Goal: Information Seeking & Learning: Learn about a topic

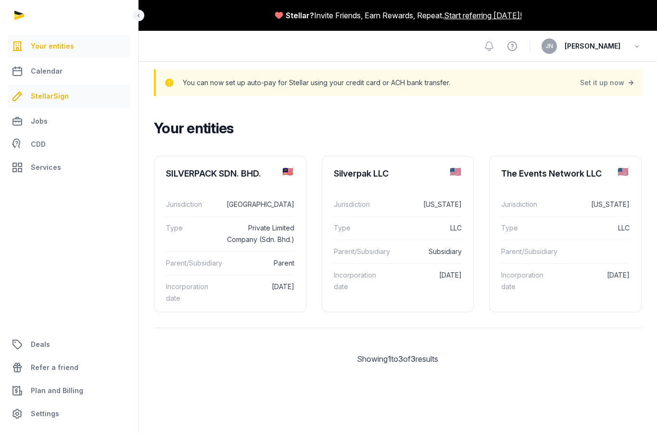
click at [59, 98] on span "StellarSign" at bounding box center [50, 96] width 38 height 12
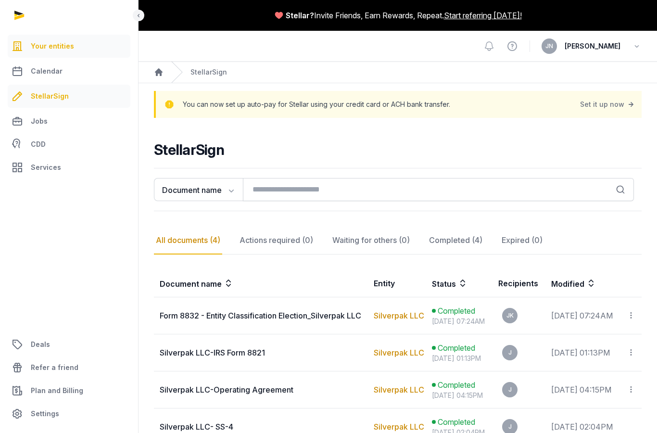
click at [53, 47] on span "Your entities" at bounding box center [52, 46] width 43 height 12
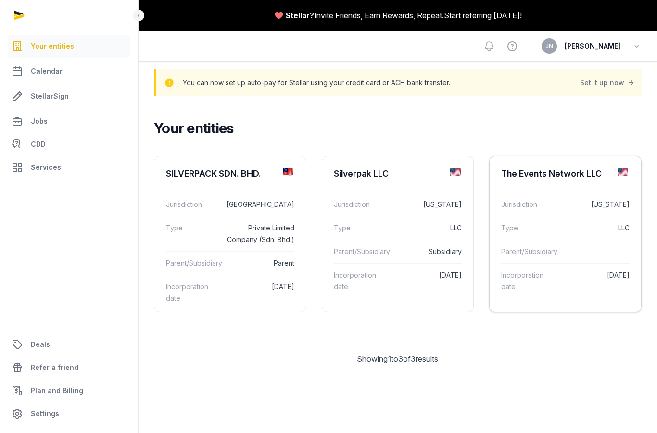
click at [580, 199] on dd "[US_STATE]" at bounding box center [593, 205] width 72 height 12
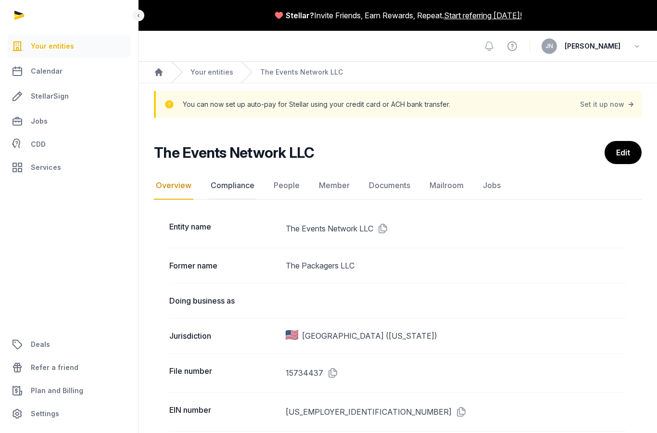
click at [232, 181] on link "Compliance" at bounding box center [233, 186] width 48 height 28
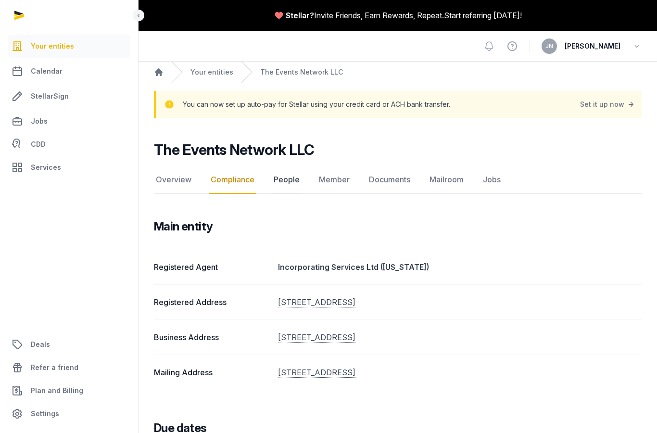
click at [290, 183] on link "People" at bounding box center [287, 180] width 30 height 28
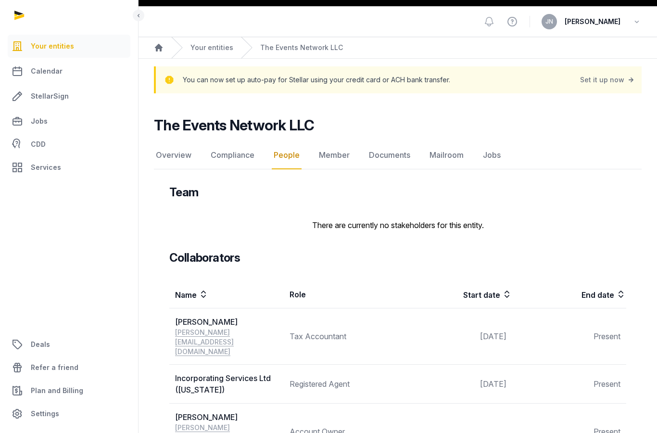
scroll to position [24, 0]
click at [330, 161] on link "Member" at bounding box center [334, 156] width 35 height 28
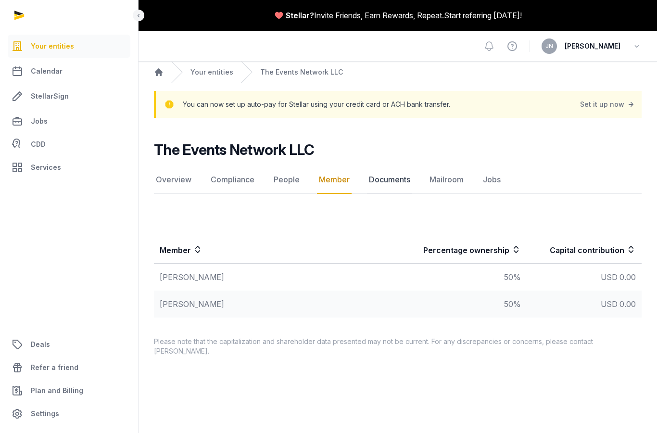
click at [391, 166] on link "Documents" at bounding box center [389, 180] width 45 height 28
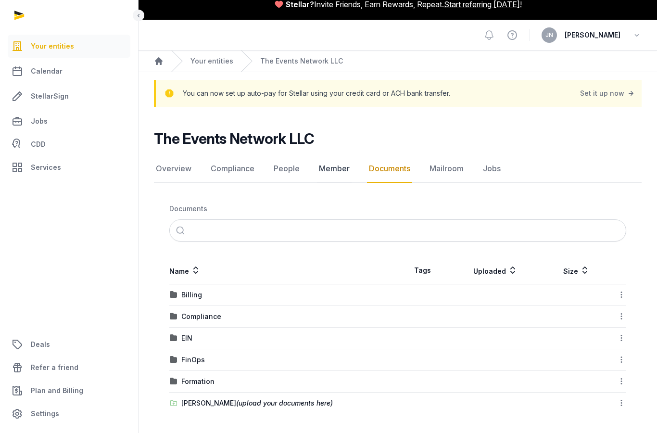
click at [331, 161] on link "Member" at bounding box center [334, 169] width 35 height 28
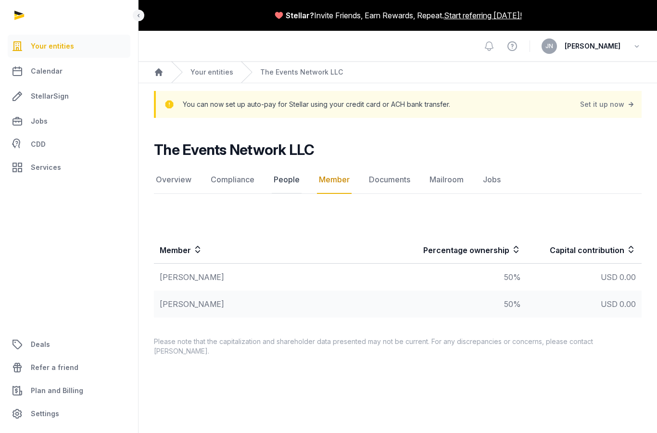
click at [291, 166] on link "People" at bounding box center [287, 180] width 30 height 28
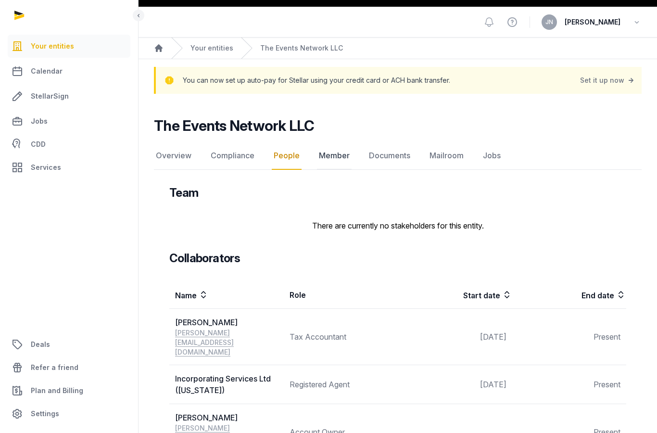
click at [331, 156] on link "Member" at bounding box center [334, 156] width 35 height 28
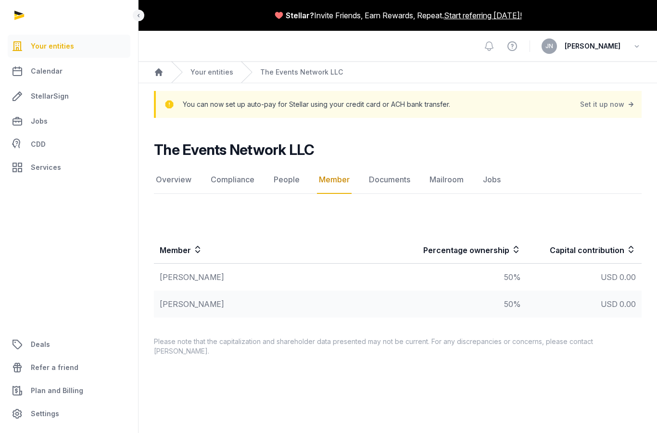
scroll to position [38, 0]
click at [292, 166] on link "People" at bounding box center [287, 180] width 30 height 28
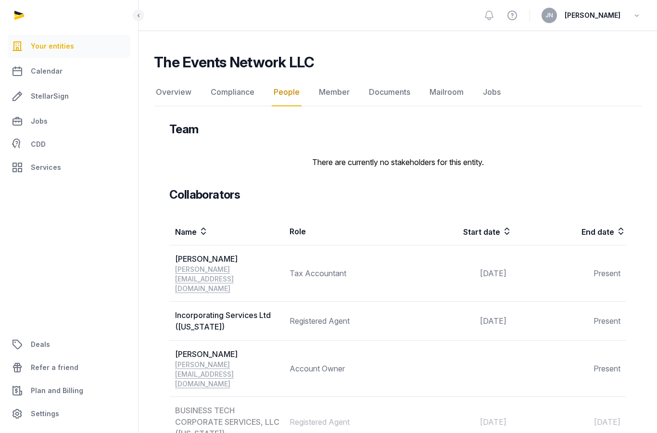
scroll to position [84, 0]
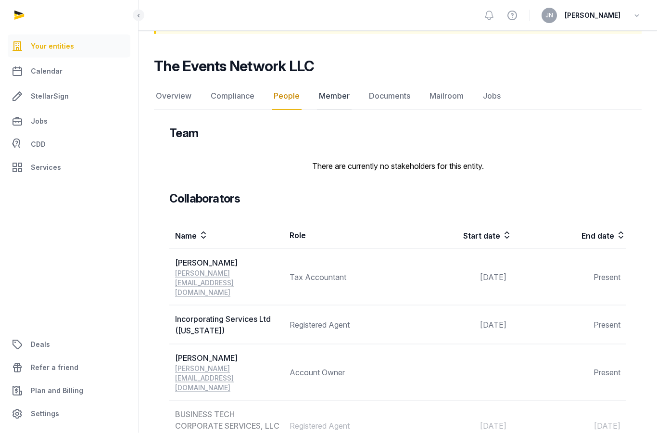
click at [336, 95] on link "Member" at bounding box center [334, 96] width 35 height 28
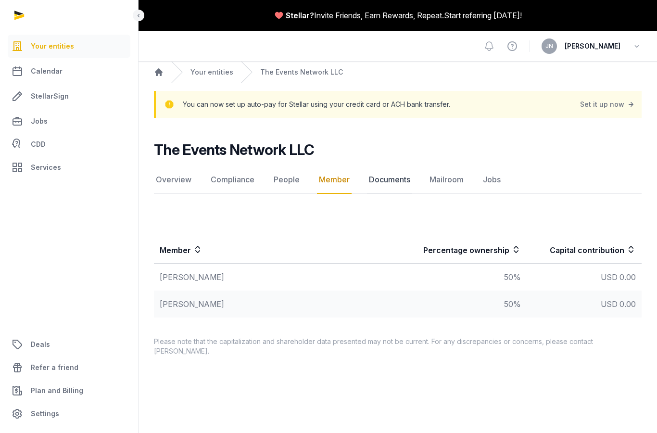
click at [391, 166] on link "Documents" at bounding box center [389, 180] width 45 height 28
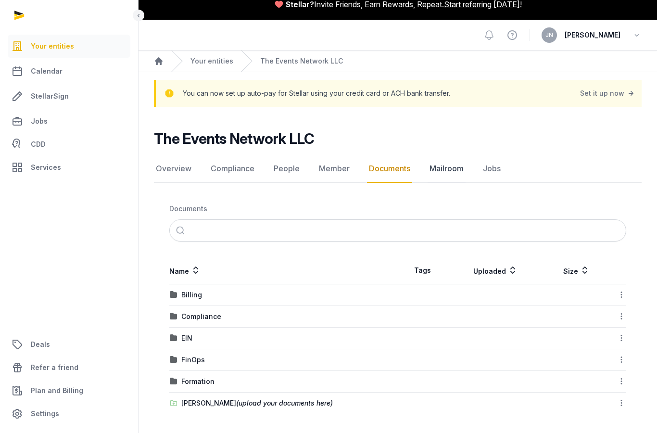
click at [453, 155] on link "Mailroom" at bounding box center [447, 169] width 38 height 28
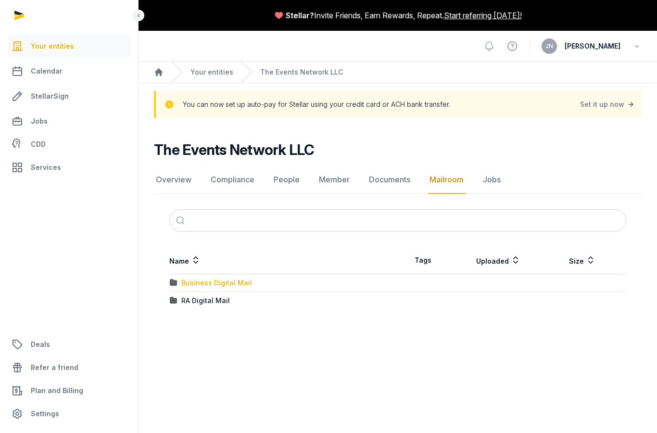
click at [208, 278] on div "Business Digital Mail" at bounding box center [216, 283] width 71 height 10
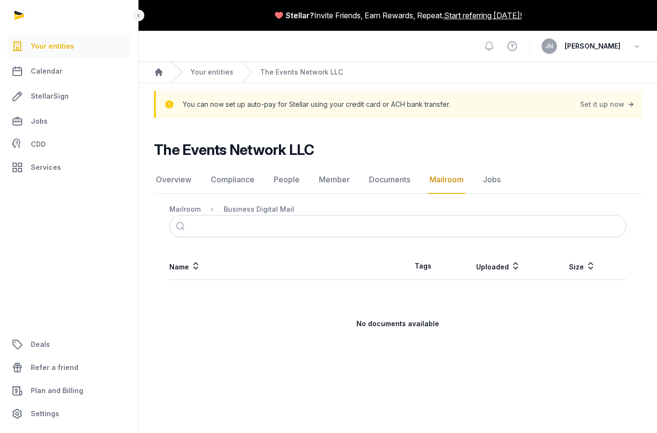
click at [445, 166] on link "Mailroom" at bounding box center [447, 180] width 38 height 28
click at [498, 166] on link "Jobs" at bounding box center [492, 180] width 22 height 28
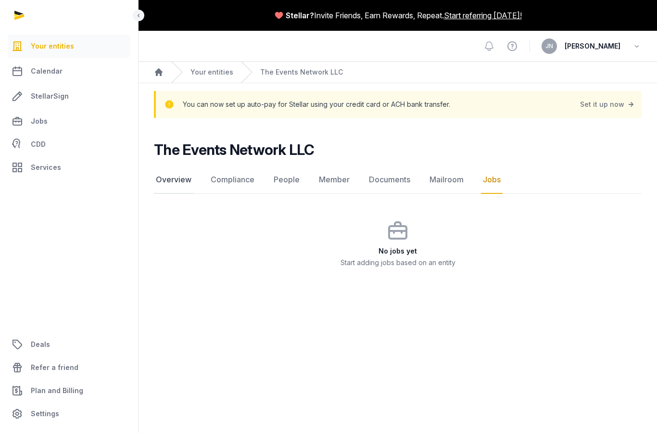
click at [176, 166] on link "Overview" at bounding box center [173, 180] width 39 height 28
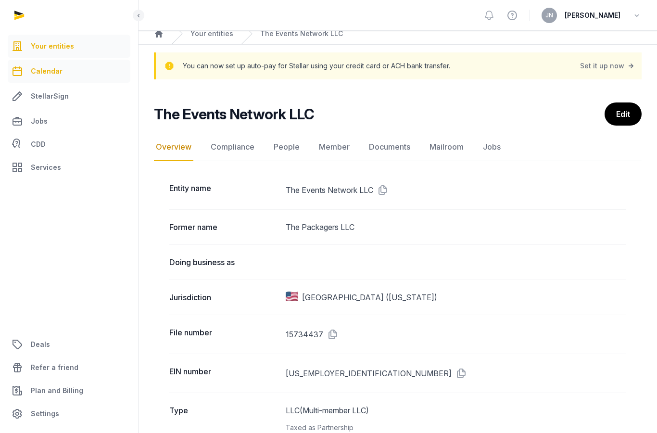
click at [47, 71] on span "Calendar" at bounding box center [47, 71] width 32 height 12
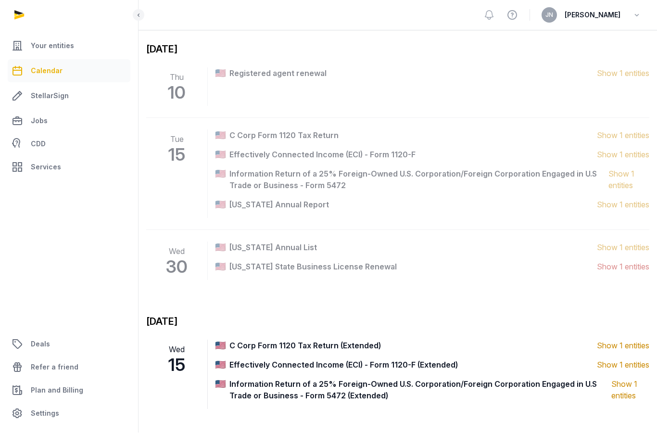
scroll to position [162, 0]
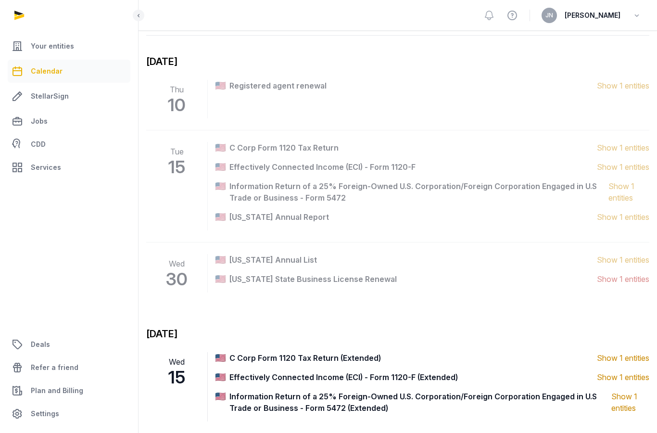
click at [357, 353] on span "C Corp Form 1120 Tax Return (Extended) (1 entities)" at bounding box center [412, 358] width 367 height 12
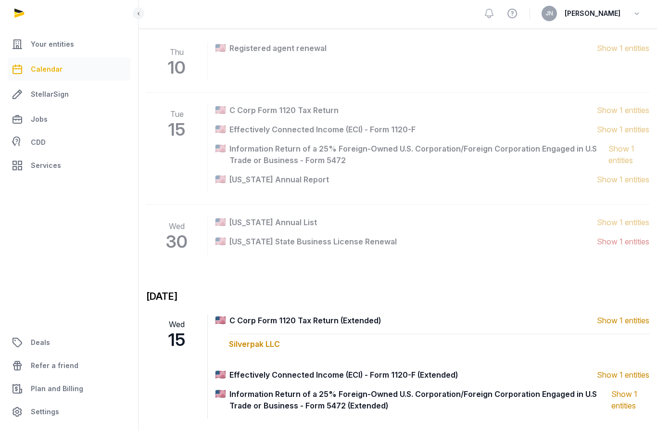
scroll to position [197, 0]
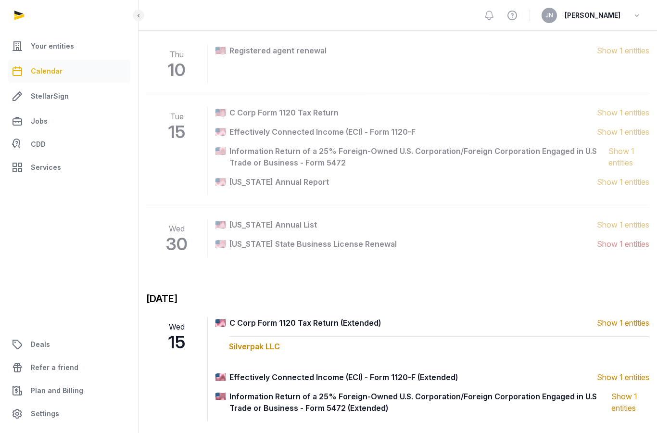
click at [375, 403] on span "Information Return of a 25% Foreign-Owned U.S. Corporation/Foreign Corporation …" at bounding box center [420, 402] width 382 height 23
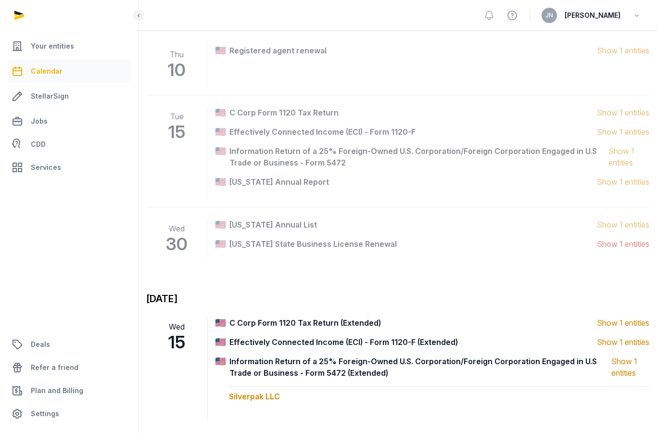
click at [366, 365] on span "Information Return of a 25% Foreign-Owned U.S. Corporation/Foreign Corporation …" at bounding box center [420, 366] width 382 height 23
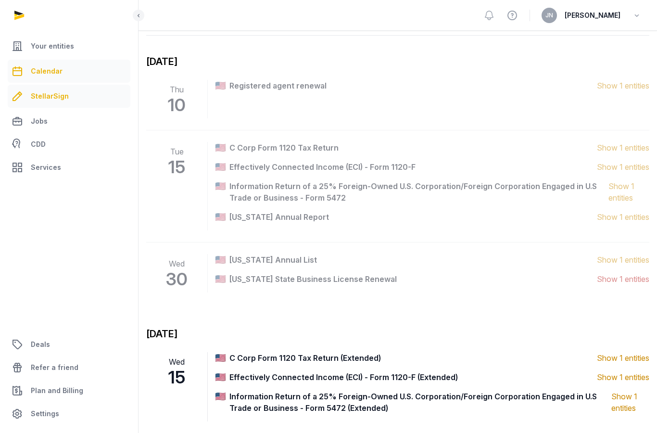
click at [47, 93] on span "StellarSign" at bounding box center [50, 96] width 38 height 12
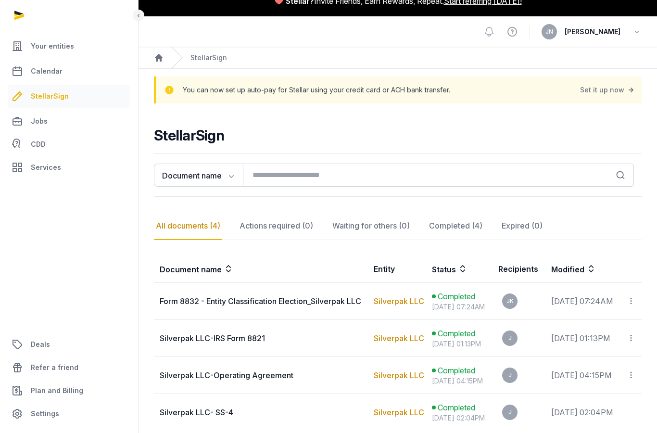
scroll to position [7, 0]
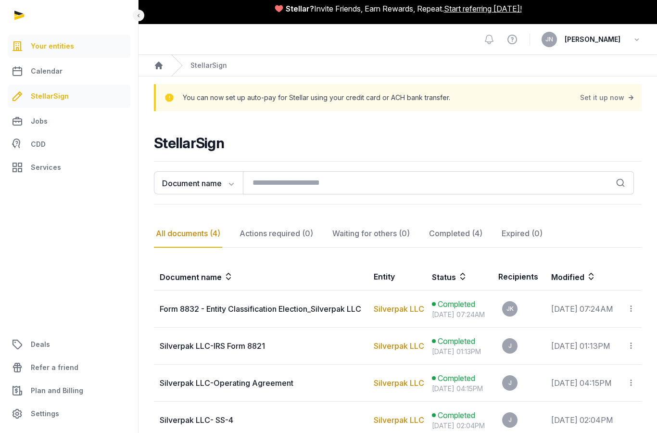
click at [47, 46] on span "Your entities" at bounding box center [52, 46] width 43 height 12
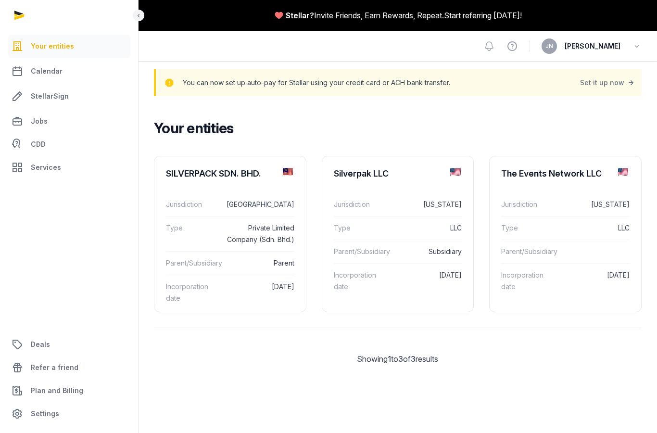
click at [613, 46] on span "[PERSON_NAME]" at bounding box center [593, 46] width 56 height 12
click at [638, 44] on icon "button" at bounding box center [637, 45] width 10 height 13
click at [40, 69] on span "Calendar" at bounding box center [47, 71] width 32 height 12
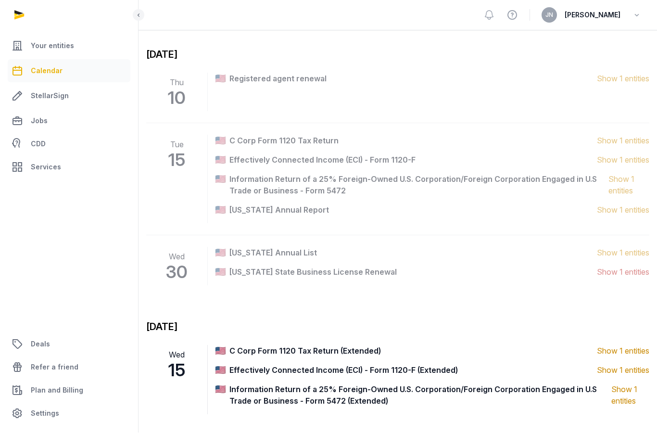
scroll to position [162, 0]
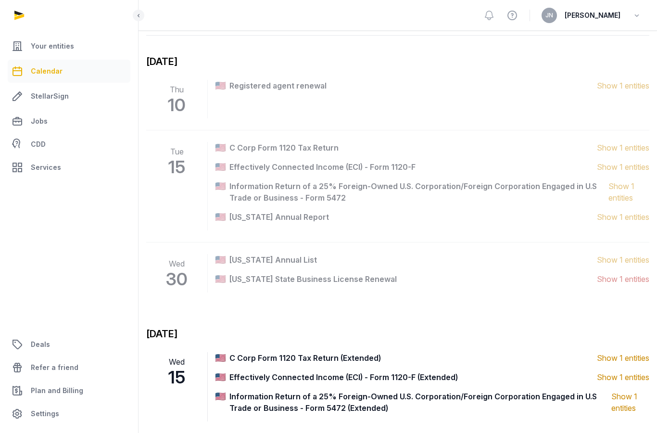
click at [284, 405] on span "Information Return of a 25% Foreign-Owned U.S. Corporation/Foreign Corporation …" at bounding box center [420, 402] width 382 height 23
click at [312, 380] on span "Effectively Connected Income (ECI) - Form 1120-F (Extended) (1 entities)" at bounding box center [412, 377] width 367 height 12
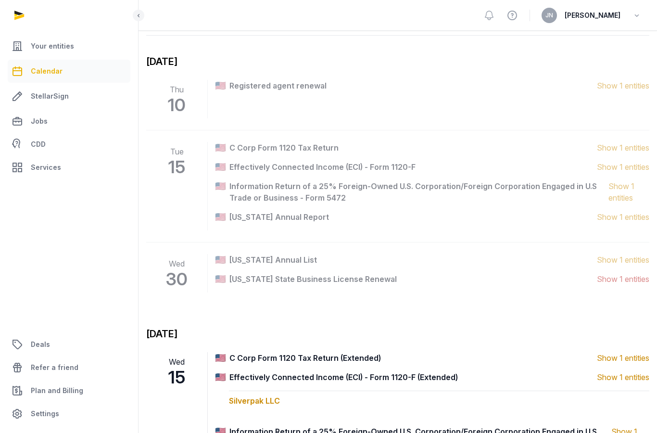
click at [329, 361] on span "C Corp Form 1120 Tax Return (Extended) (1 entities)" at bounding box center [412, 358] width 367 height 12
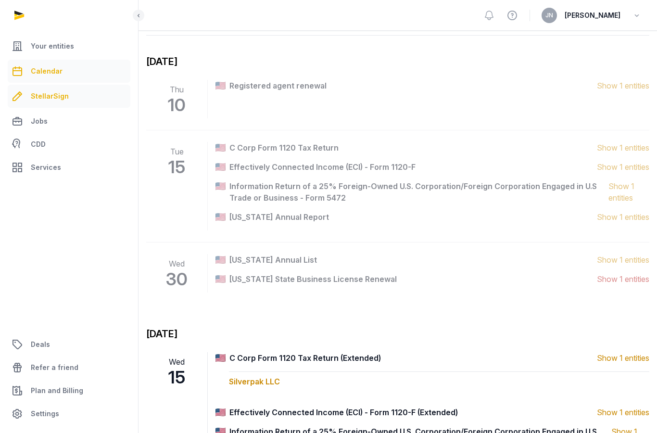
click at [40, 99] on span "StellarSign" at bounding box center [50, 96] width 38 height 12
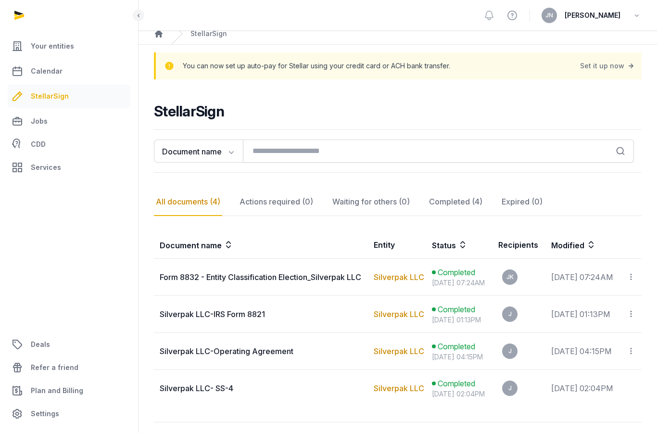
scroll to position [99, 0]
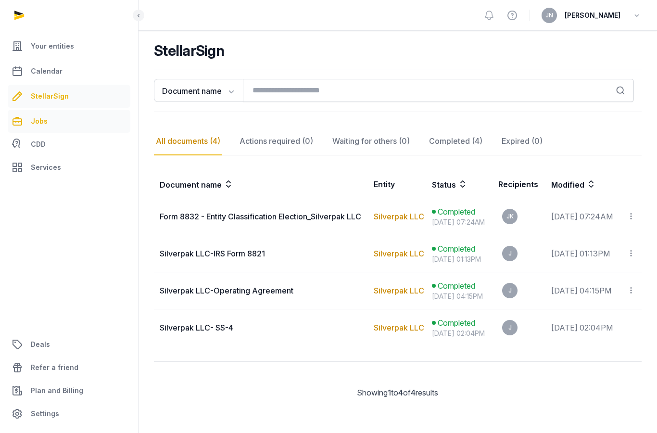
click at [38, 114] on link "Jobs" at bounding box center [69, 121] width 123 height 23
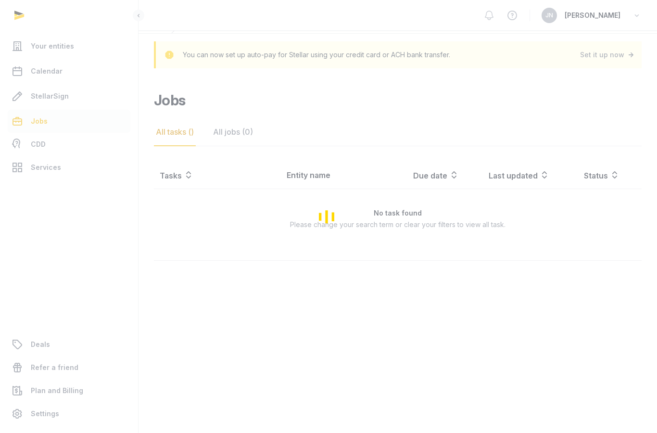
scroll to position [38, 0]
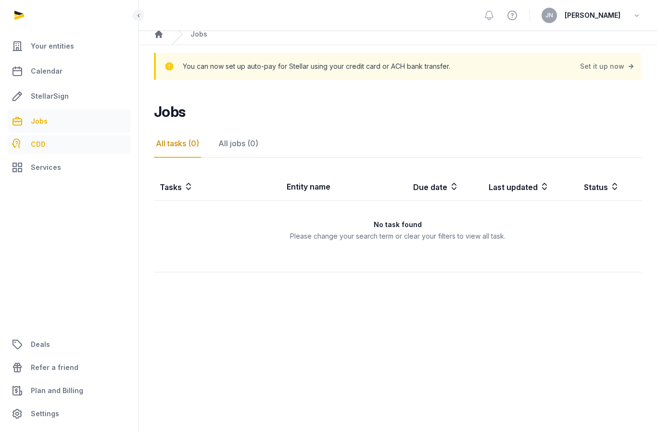
click at [38, 139] on span "CDD" at bounding box center [38, 145] width 15 height 12
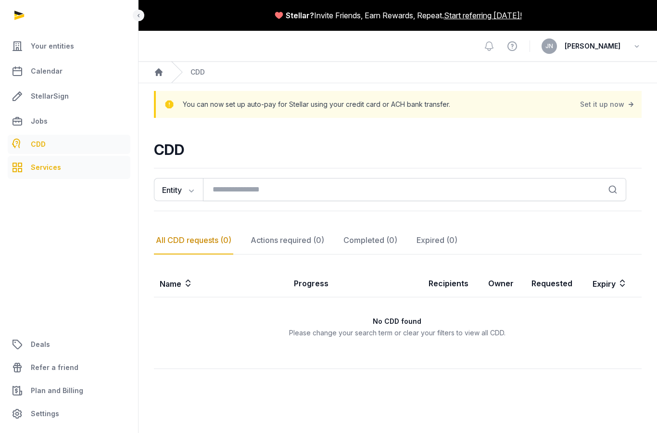
click at [41, 163] on span "Services" at bounding box center [46, 168] width 30 height 12
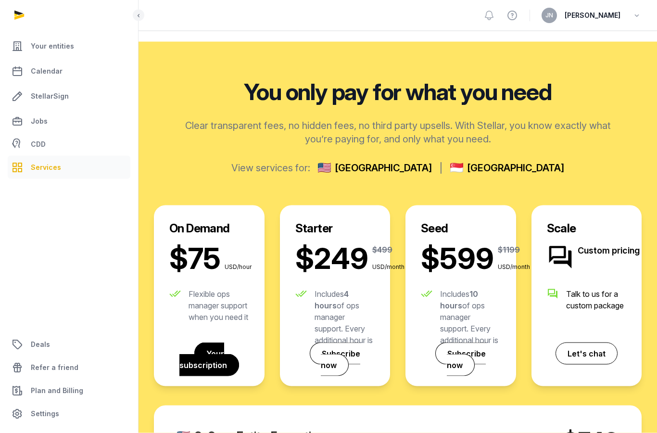
scroll to position [143, 0]
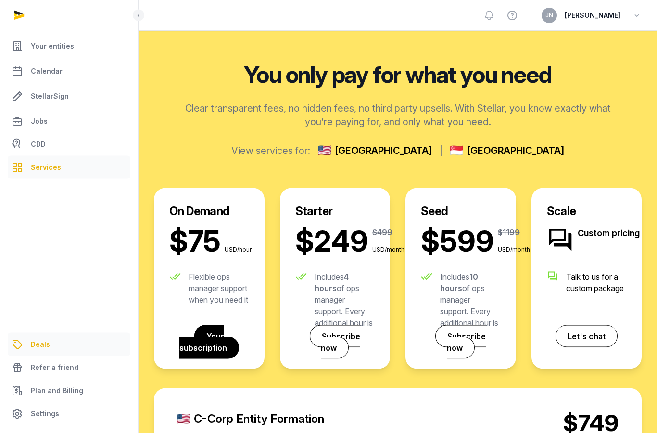
click at [42, 350] on span "Deals" at bounding box center [40, 345] width 19 height 12
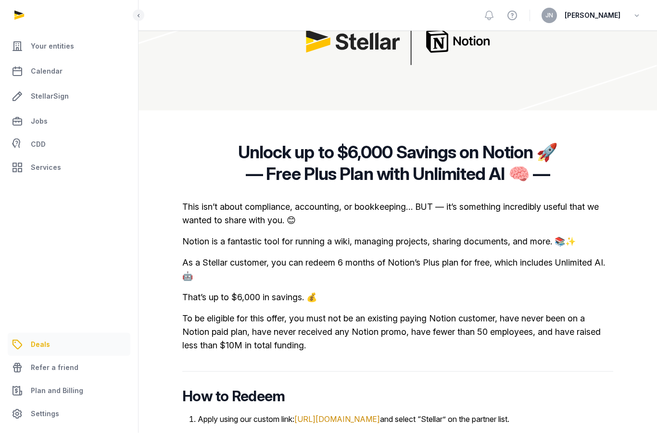
scroll to position [182, 0]
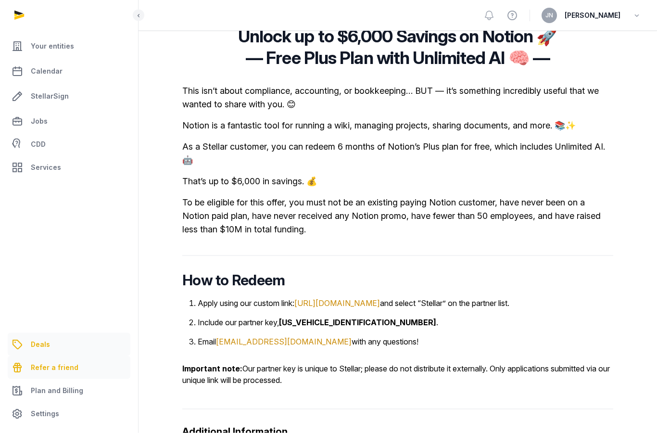
click at [44, 373] on span "Refer a friend" at bounding box center [55, 368] width 48 height 12
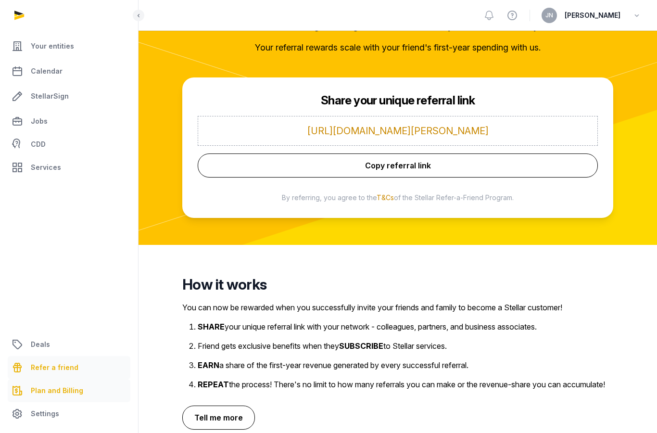
click at [46, 396] on span "Plan and Billing" at bounding box center [57, 391] width 52 height 12
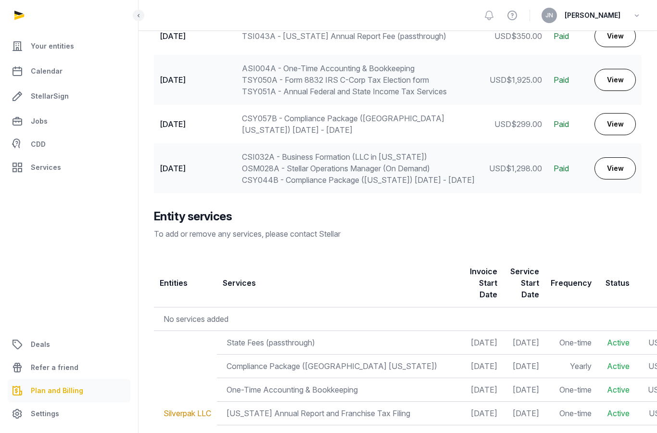
scroll to position [496, 0]
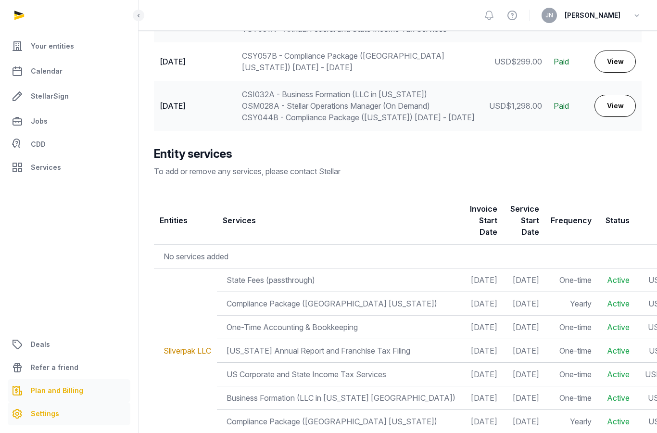
click at [44, 419] on span "Settings" at bounding box center [45, 414] width 28 height 12
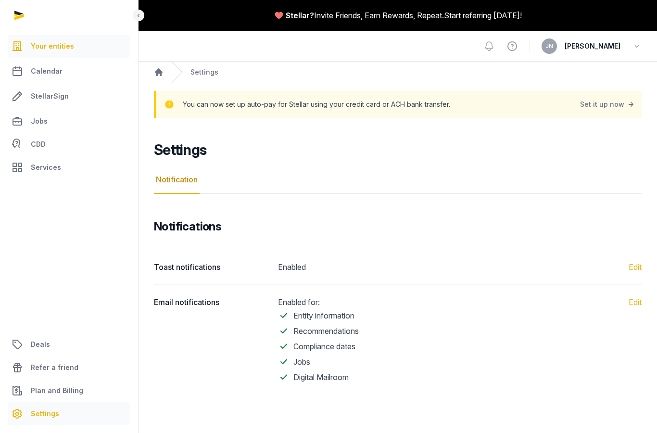
click at [57, 48] on span "Your entities" at bounding box center [52, 46] width 43 height 12
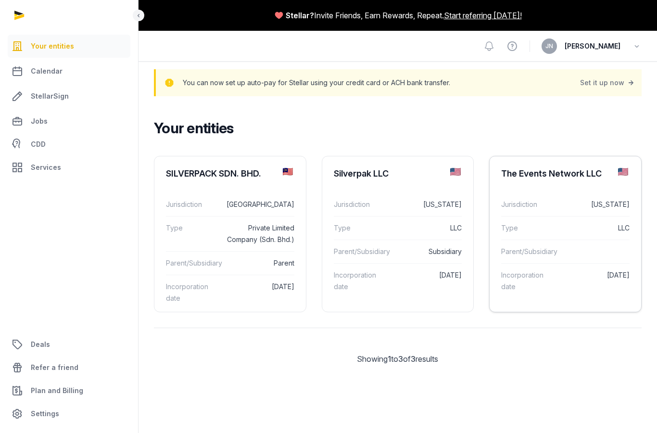
click at [566, 174] on div "The Events Network LLC" at bounding box center [551, 174] width 101 height 12
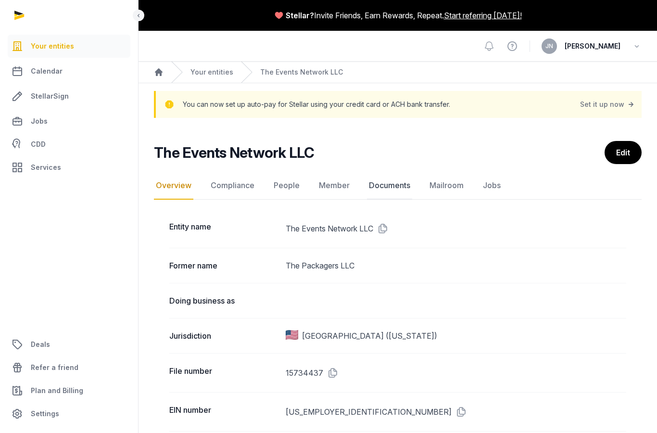
click at [373, 175] on link "Documents" at bounding box center [389, 186] width 45 height 28
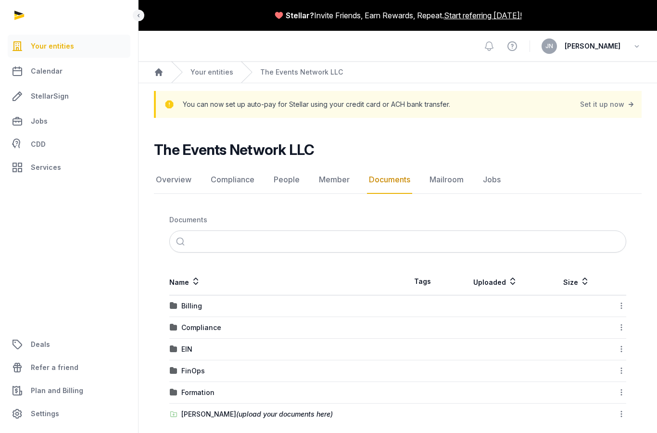
scroll to position [38, 0]
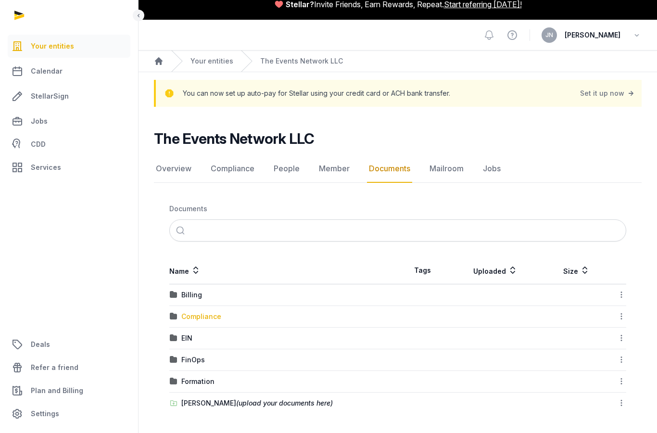
click at [216, 312] on div "Compliance" at bounding box center [201, 317] width 40 height 10
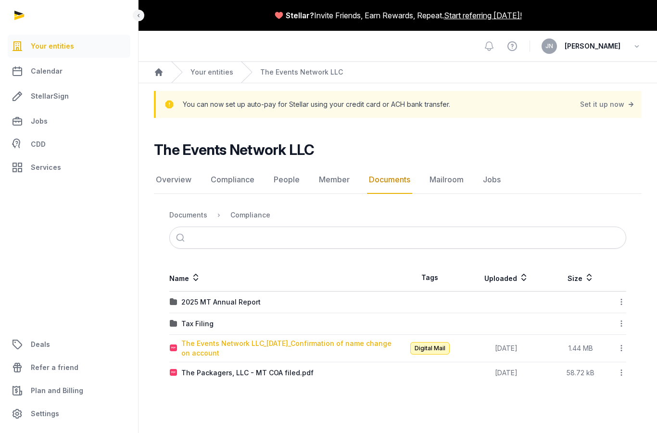
click at [250, 339] on div "The Events Network LLC_[DATE]_Confirmation of name change on account" at bounding box center [289, 348] width 216 height 19
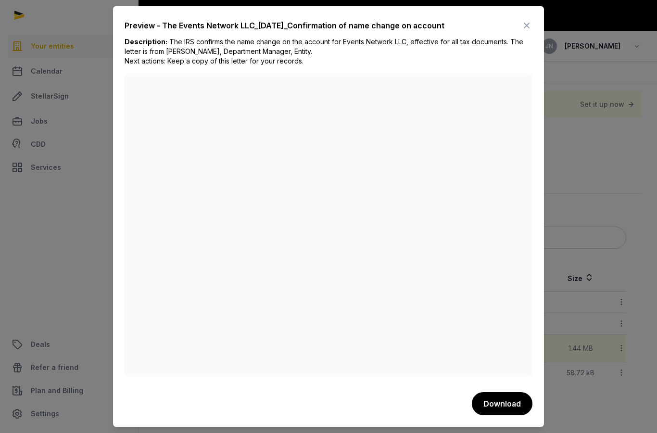
click at [526, 18] on icon at bounding box center [527, 25] width 12 height 15
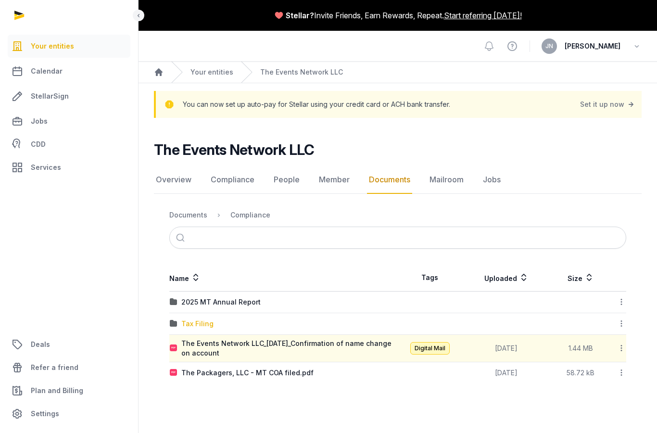
click at [203, 319] on div "Tax Filing" at bounding box center [197, 324] width 32 height 10
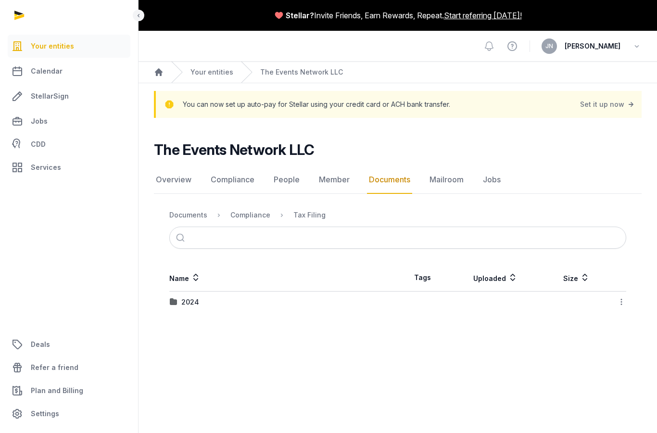
click at [203, 291] on td "2024" at bounding box center [283, 302] width 228 height 22
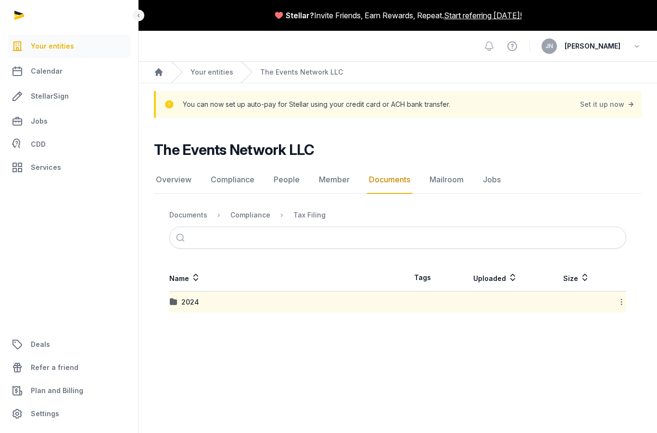
click at [256, 297] on div "2024" at bounding box center [283, 302] width 227 height 10
click at [173, 298] on img at bounding box center [174, 302] width 8 height 8
click at [212, 297] on div "2024" at bounding box center [283, 302] width 227 height 10
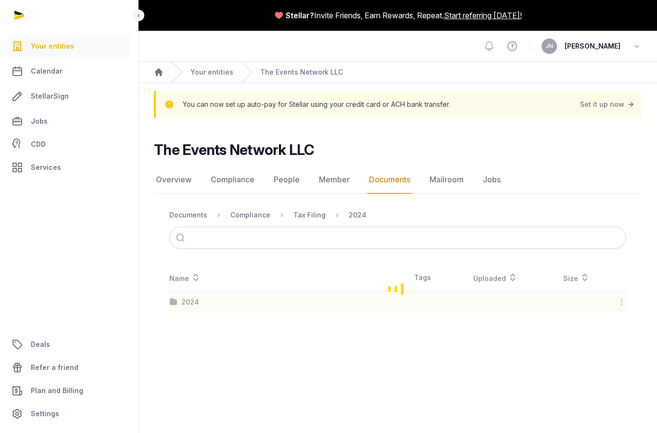
click at [199, 297] on div "2024" at bounding box center [190, 302] width 18 height 10
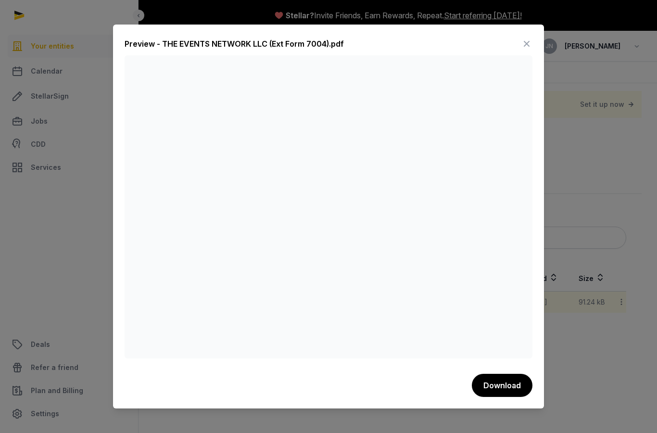
click at [527, 36] on icon at bounding box center [527, 43] width 12 height 15
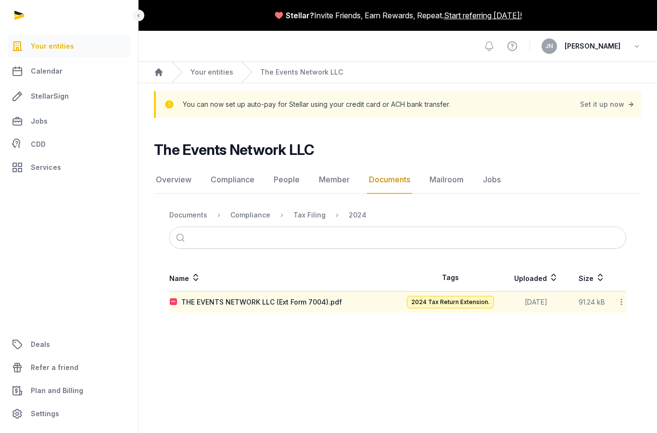
click at [469, 296] on span "2024 Tax Return Extension." at bounding box center [450, 302] width 87 height 13
click at [302, 297] on div "THE EVENTS NETWORK LLC (Ext Form 7004).pdf" at bounding box center [261, 302] width 161 height 10
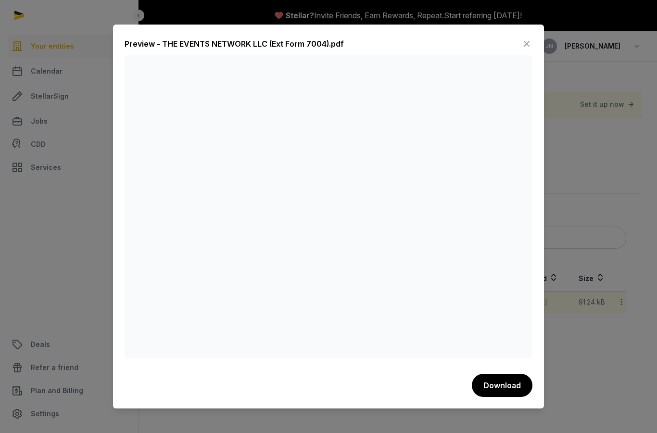
click at [529, 36] on icon at bounding box center [527, 43] width 12 height 15
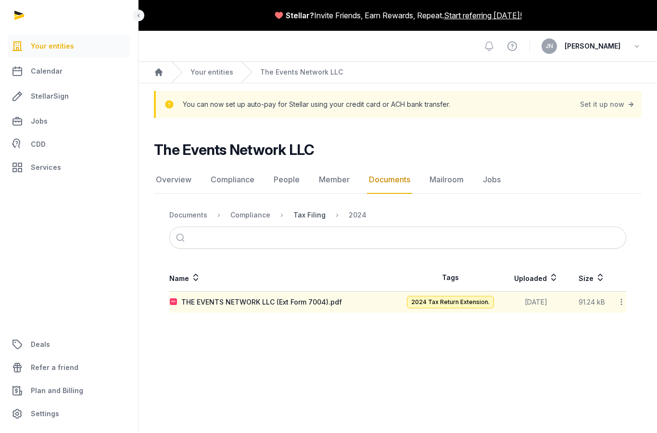
click at [301, 210] on div "Tax Filing" at bounding box center [309, 215] width 32 height 10
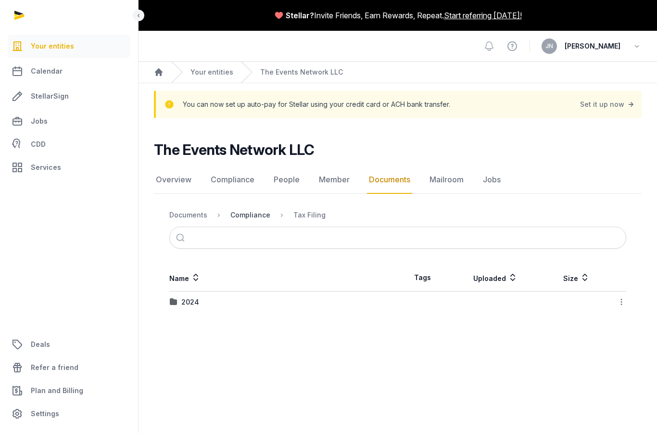
click at [252, 210] on div "Compliance" at bounding box center [250, 215] width 40 height 10
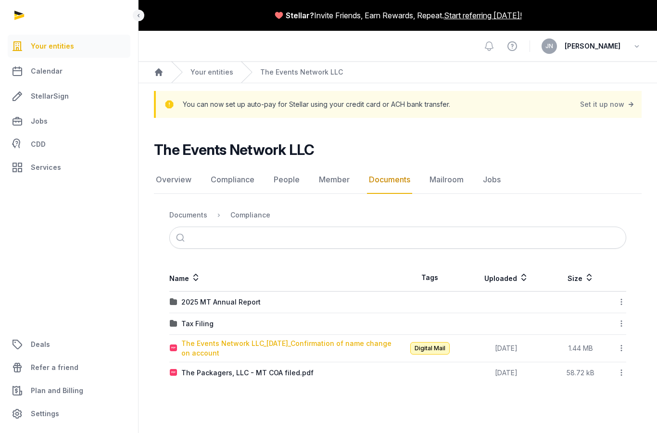
click at [196, 339] on div "The Events Network LLC_[DATE]_Confirmation of name change on account" at bounding box center [289, 348] width 216 height 19
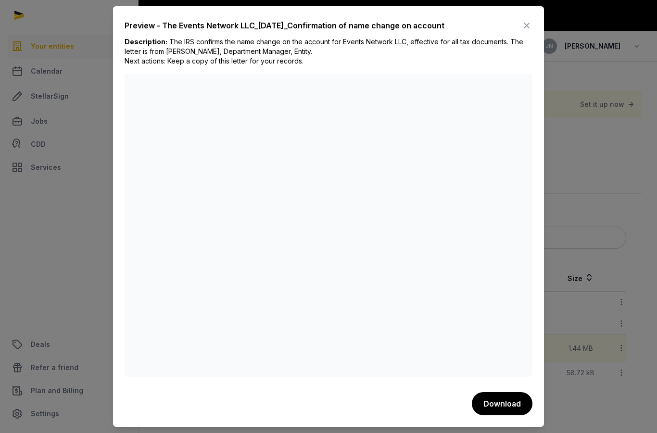
click at [529, 18] on icon at bounding box center [527, 25] width 12 height 15
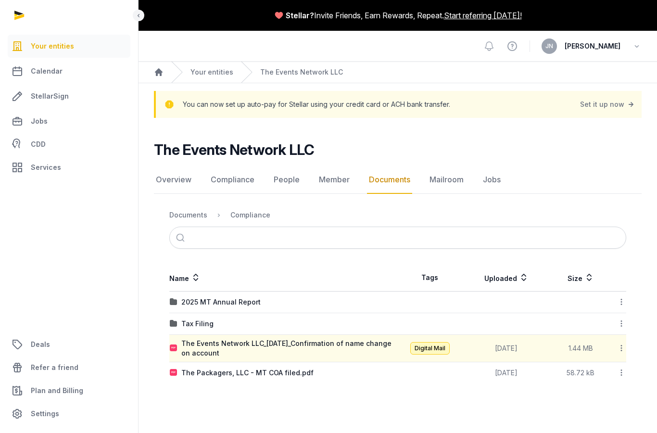
scroll to position [38, 0]
click at [206, 297] on div "2025 MT Annual Report" at bounding box center [220, 302] width 79 height 10
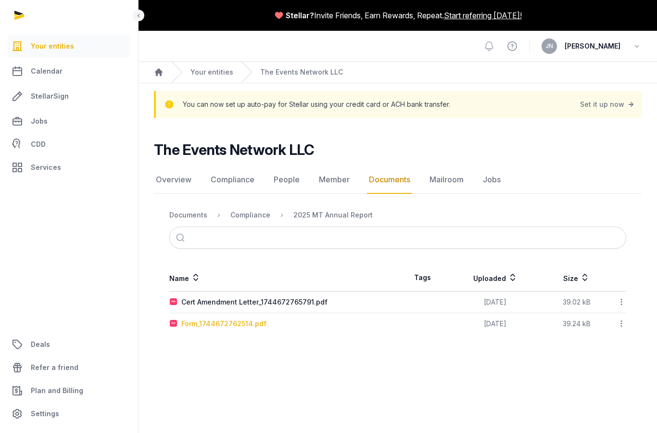
click at [192, 319] on div "Form_1744672762514.pdf" at bounding box center [223, 324] width 85 height 10
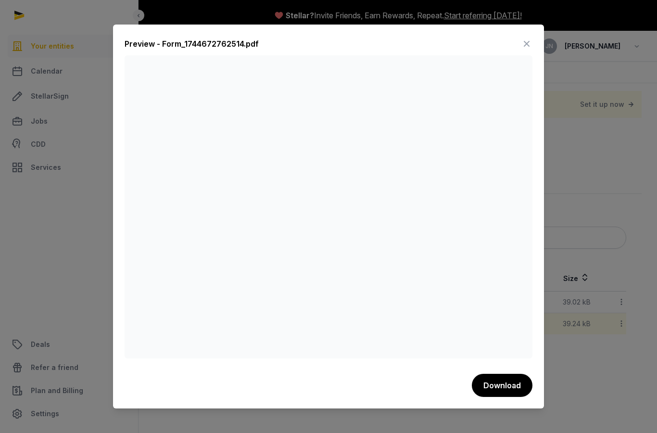
click at [527, 36] on icon at bounding box center [527, 43] width 12 height 15
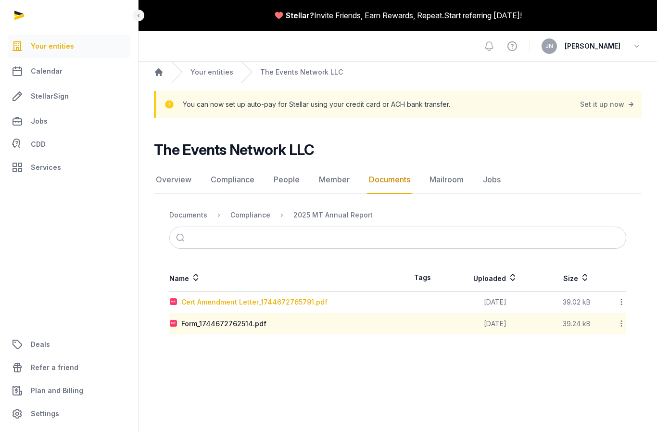
click at [197, 297] on div "Cert Amendment Letter_1744672765791.pdf" at bounding box center [254, 302] width 146 height 10
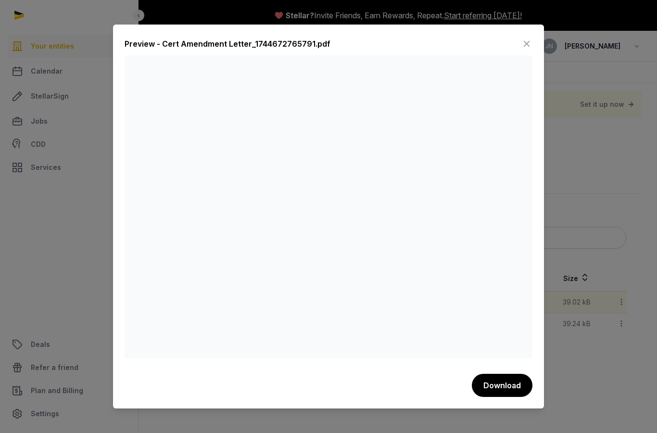
click at [527, 36] on icon at bounding box center [527, 43] width 12 height 15
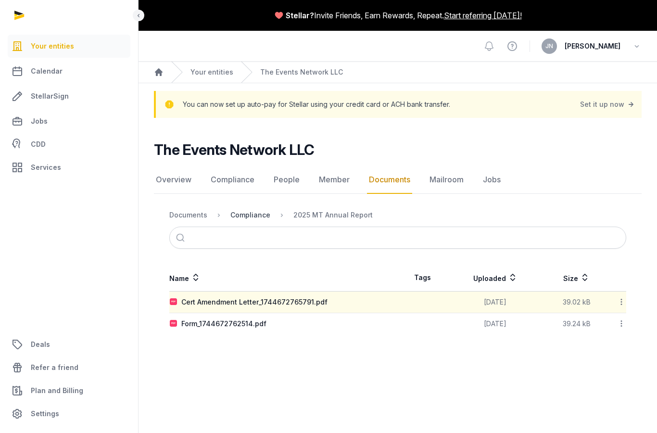
click at [261, 210] on div "Compliance" at bounding box center [250, 215] width 40 height 10
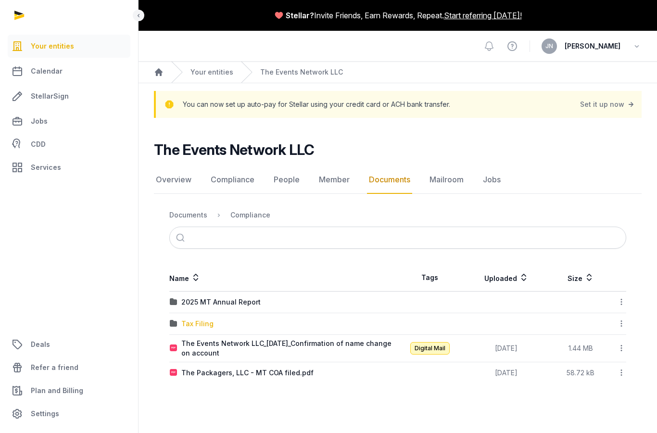
click at [199, 319] on div "Tax Filing" at bounding box center [197, 324] width 32 height 10
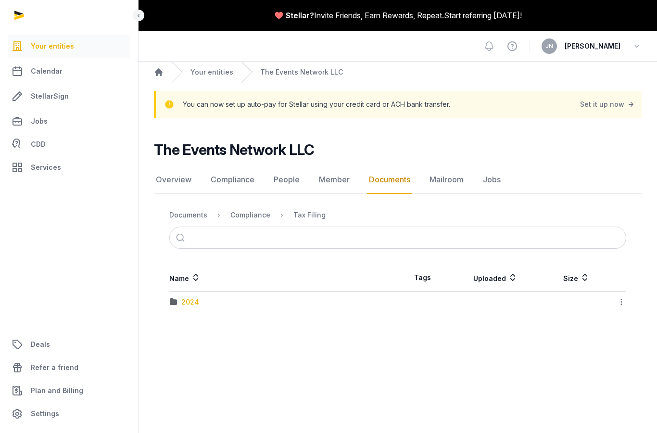
click at [197, 297] on div "2024" at bounding box center [190, 302] width 18 height 10
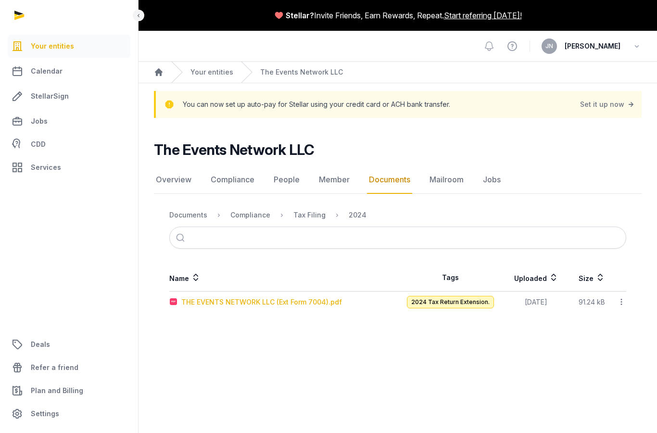
click at [260, 297] on div "THE EVENTS NETWORK LLC (Ext Form 7004).pdf" at bounding box center [261, 302] width 161 height 10
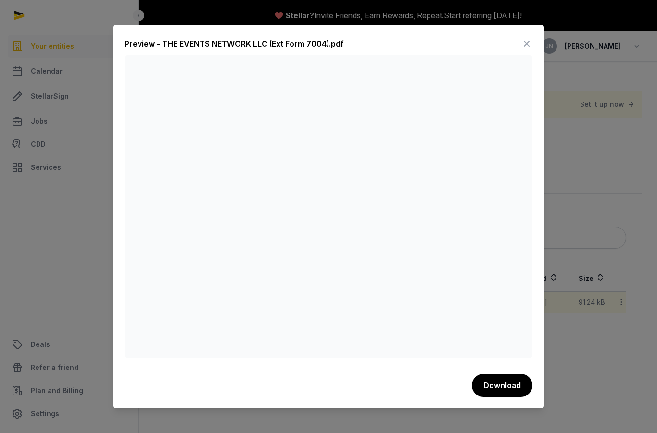
click at [532, 36] on icon at bounding box center [527, 43] width 12 height 15
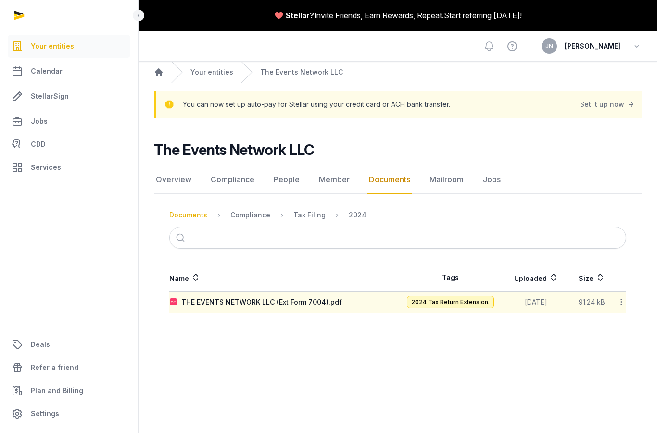
click at [191, 210] on div "Documents" at bounding box center [188, 215] width 38 height 10
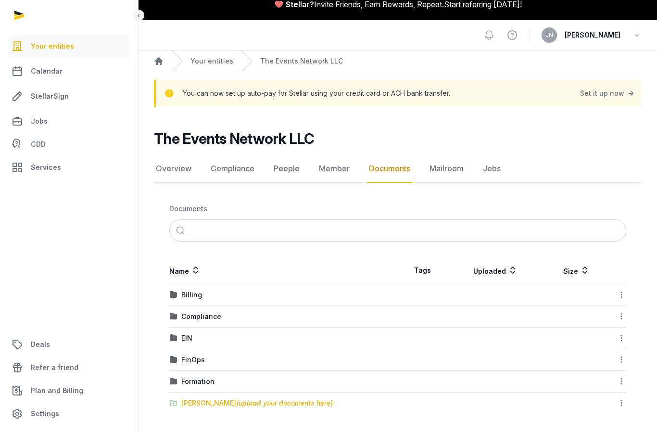
click at [205, 398] on div "[PERSON_NAME] (upload your documents here)" at bounding box center [256, 403] width 151 height 10
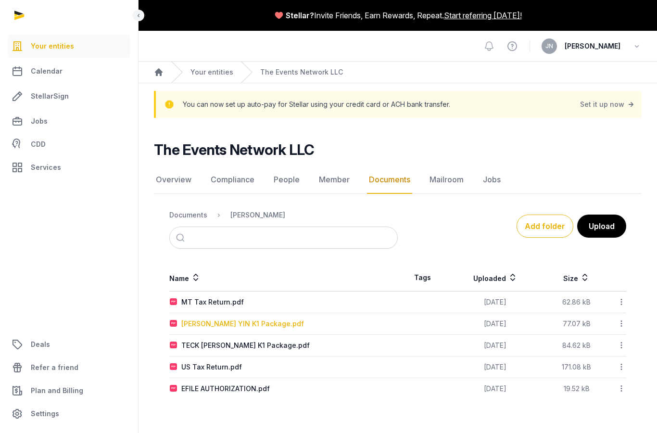
click at [243, 319] on div "[PERSON_NAME] YIN K1 Package.pdf" at bounding box center [242, 324] width 123 height 10
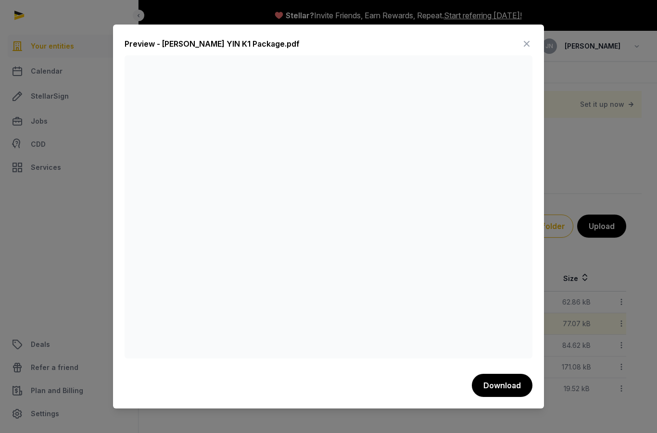
click at [530, 36] on icon at bounding box center [527, 43] width 12 height 15
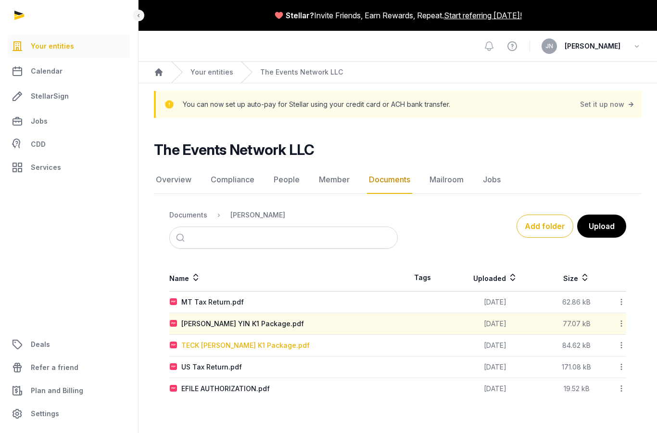
click at [277, 340] on div "TECK [PERSON_NAME] K1 Package.pdf" at bounding box center [245, 345] width 128 height 10
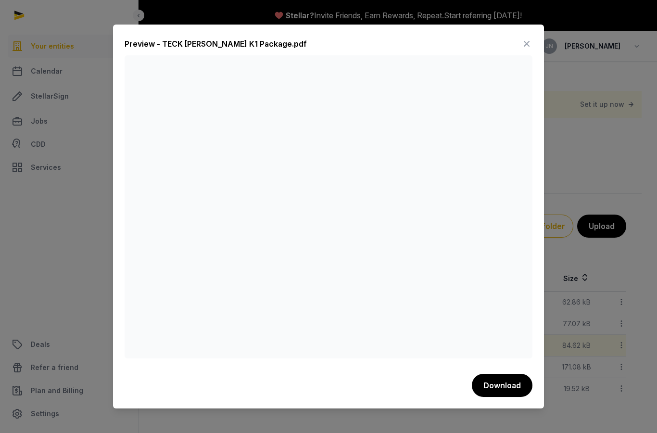
click at [531, 36] on icon at bounding box center [527, 43] width 12 height 15
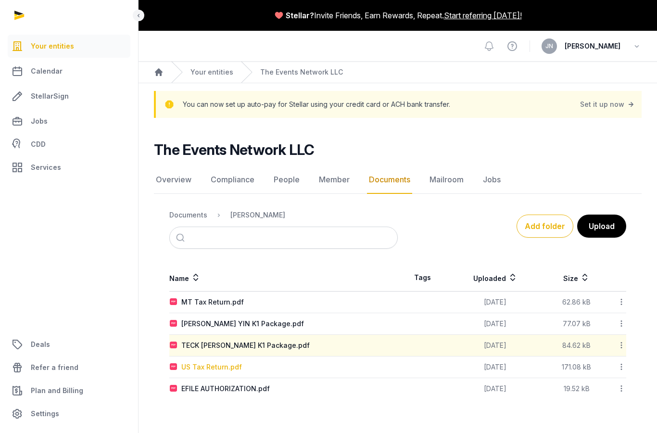
click at [239, 362] on div "US Tax Return.pdf" at bounding box center [211, 367] width 61 height 10
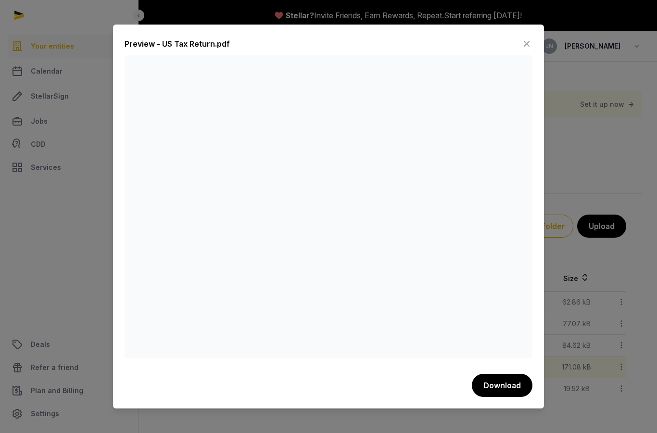
click at [528, 36] on icon at bounding box center [527, 43] width 12 height 15
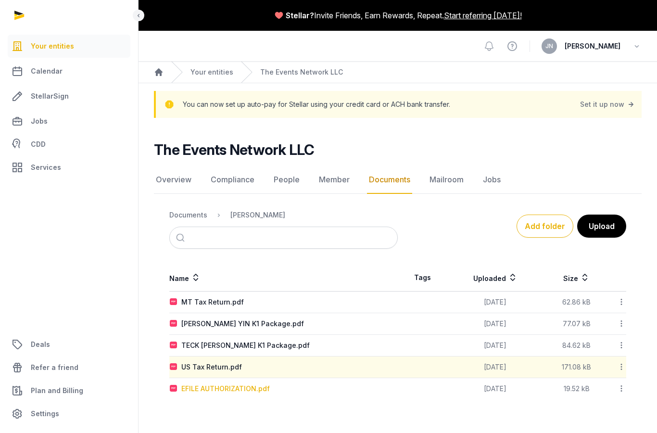
click at [244, 384] on div "EFILE AUTHORIZATION.pdf" at bounding box center [225, 389] width 88 height 10
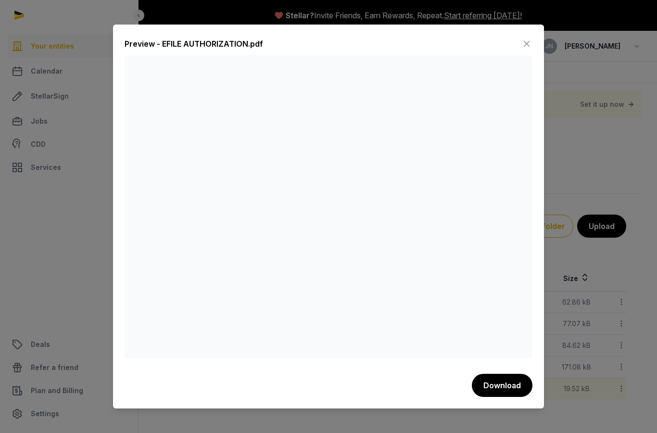
click at [529, 36] on icon at bounding box center [527, 43] width 12 height 15
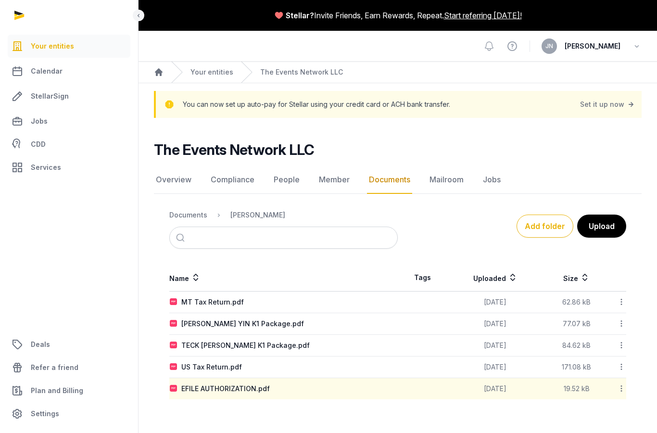
click at [244, 297] on div "MT Tax Return.pdf" at bounding box center [283, 302] width 227 height 10
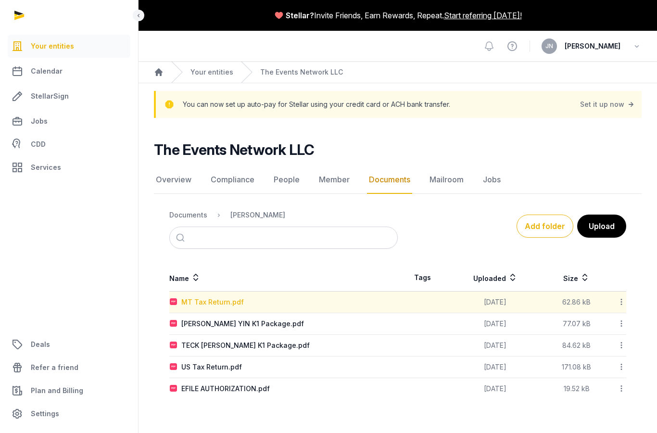
click at [226, 297] on div "MT Tax Return.pdf" at bounding box center [212, 302] width 63 height 10
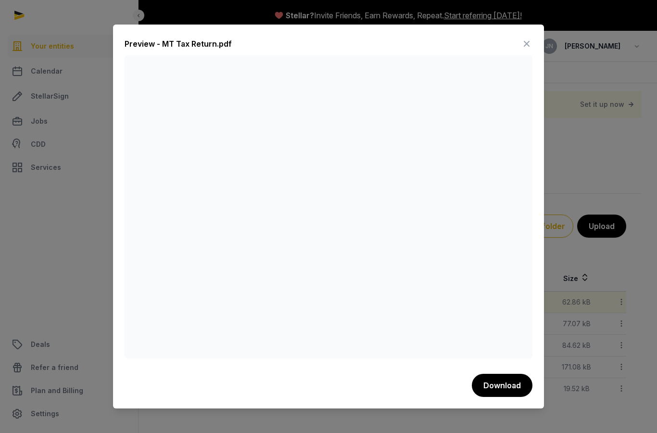
click at [529, 36] on icon at bounding box center [527, 43] width 12 height 15
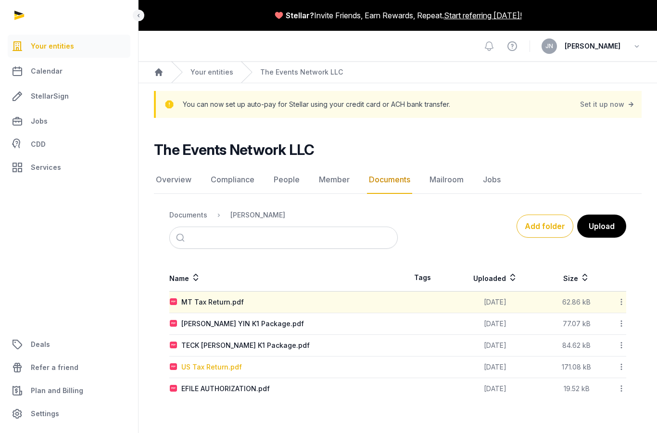
click at [221, 362] on div "US Tax Return.pdf" at bounding box center [211, 367] width 61 height 10
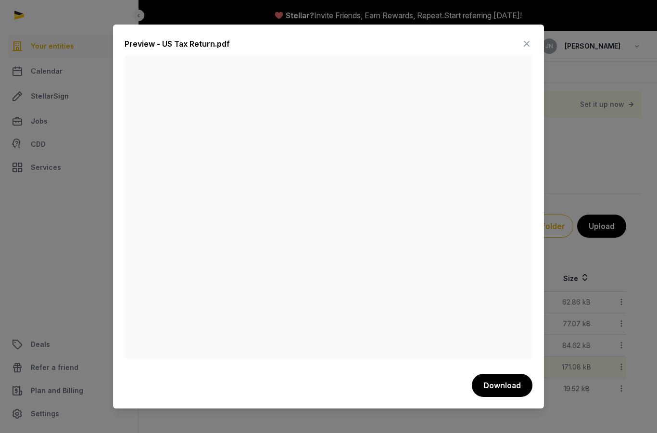
click at [531, 36] on icon at bounding box center [527, 43] width 12 height 15
